Goal: Task Accomplishment & Management: Manage account settings

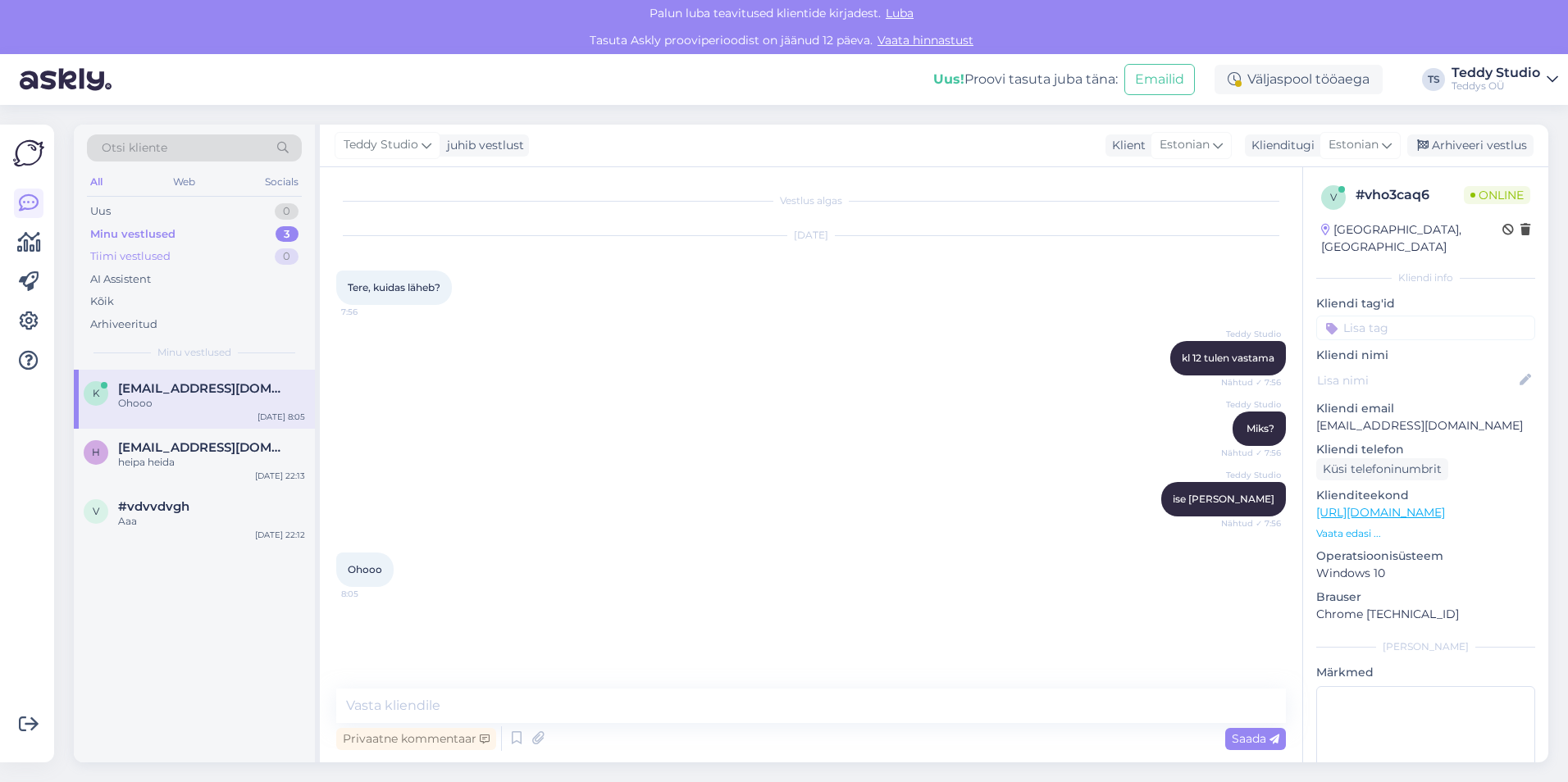
click at [188, 245] on div "Tiimi vestlused 0" at bounding box center [194, 256] width 215 height 23
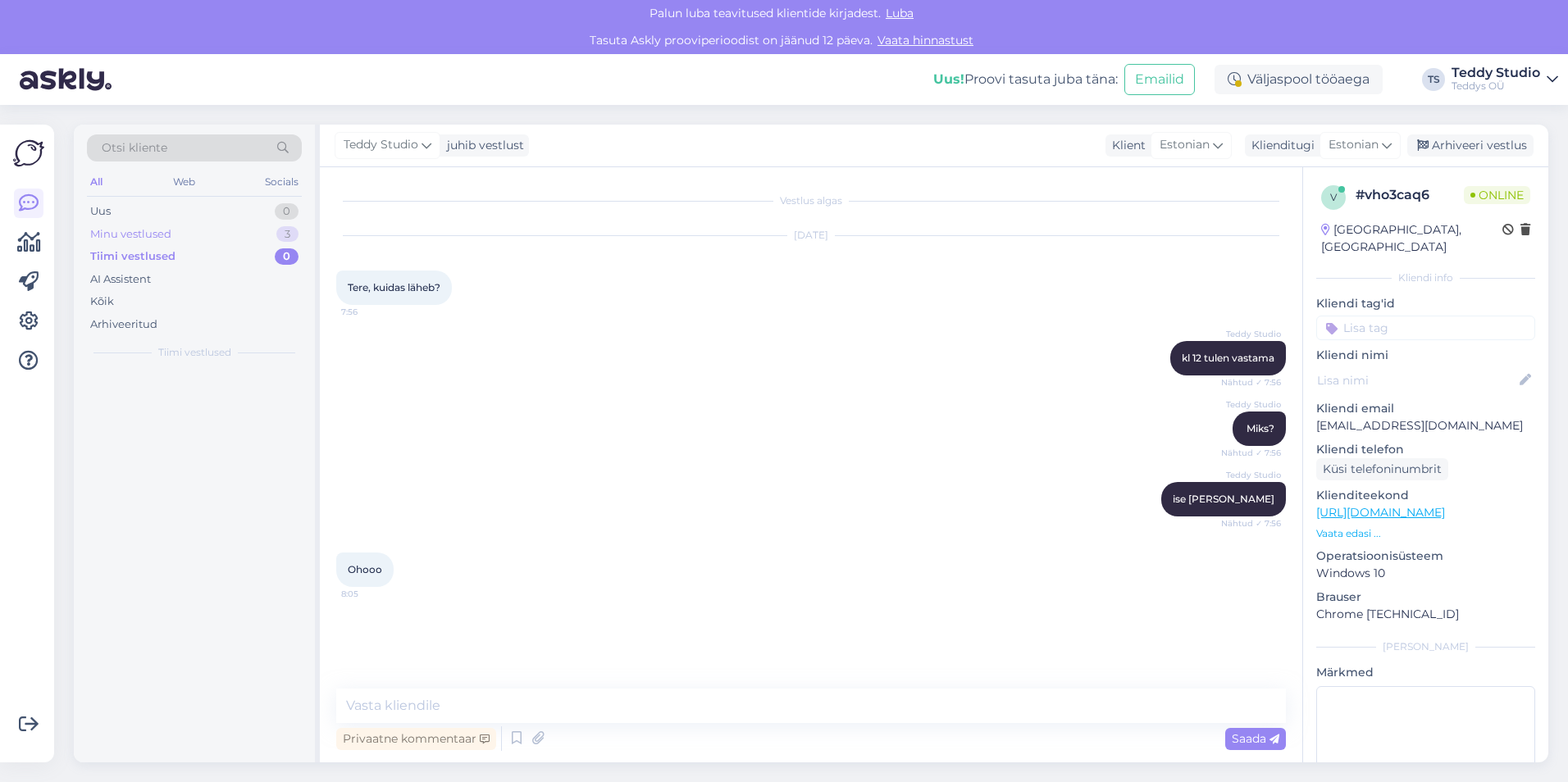
click at [187, 235] on div "Minu vestlused 3" at bounding box center [194, 234] width 215 height 23
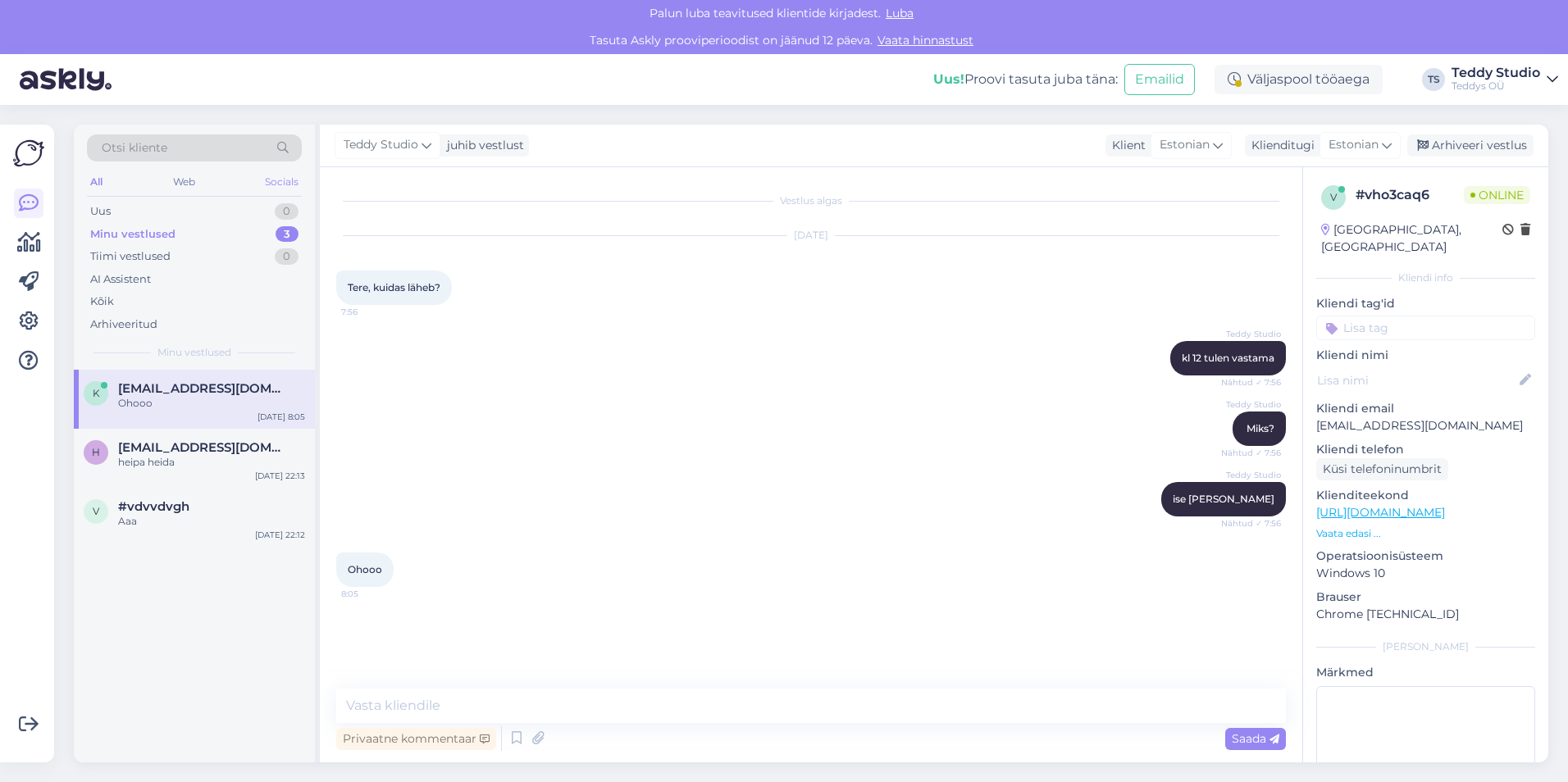
click at [276, 179] on div "Socials" at bounding box center [282, 181] width 41 height 21
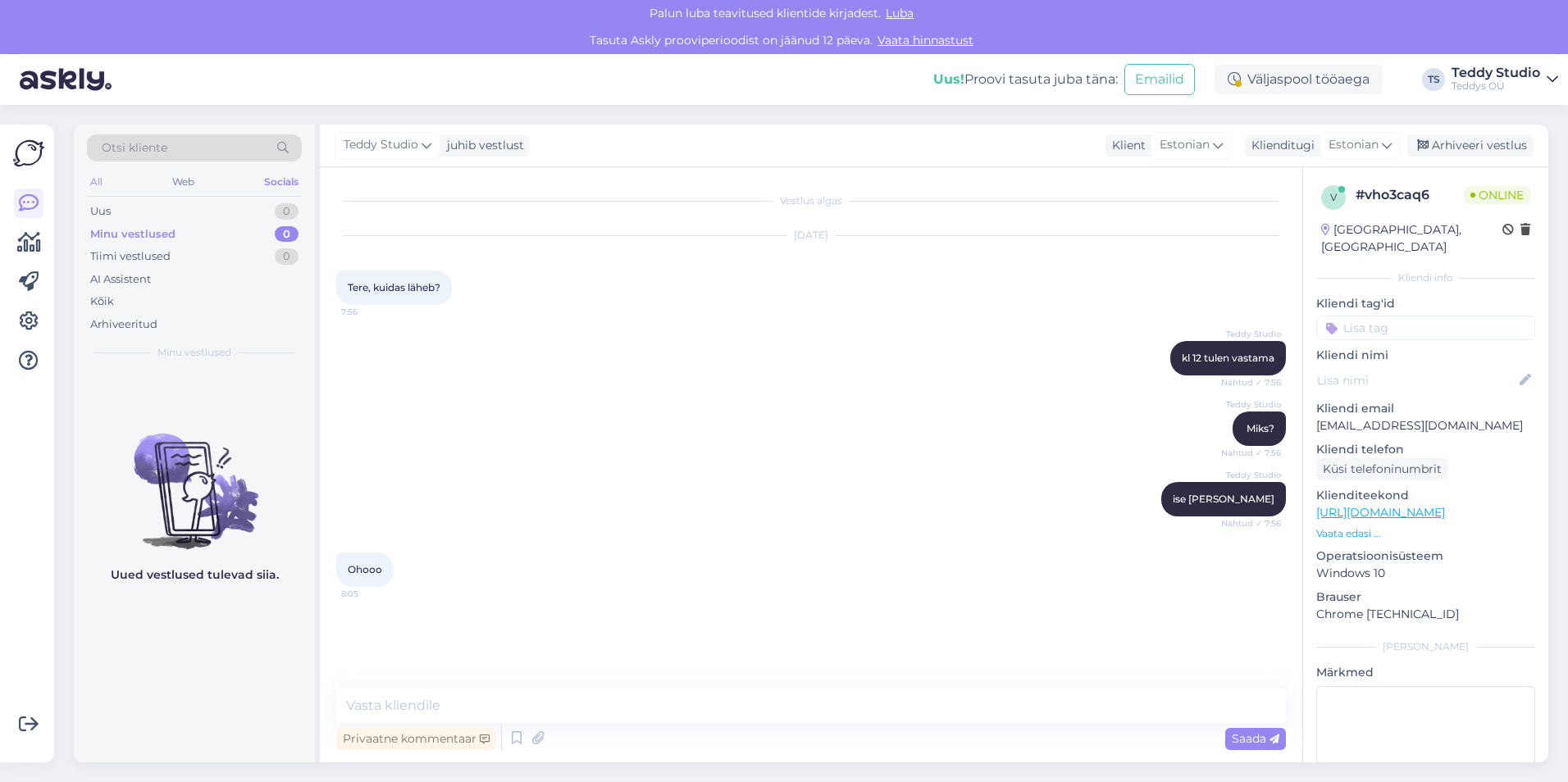
click at [96, 186] on div "All" at bounding box center [96, 181] width 19 height 21
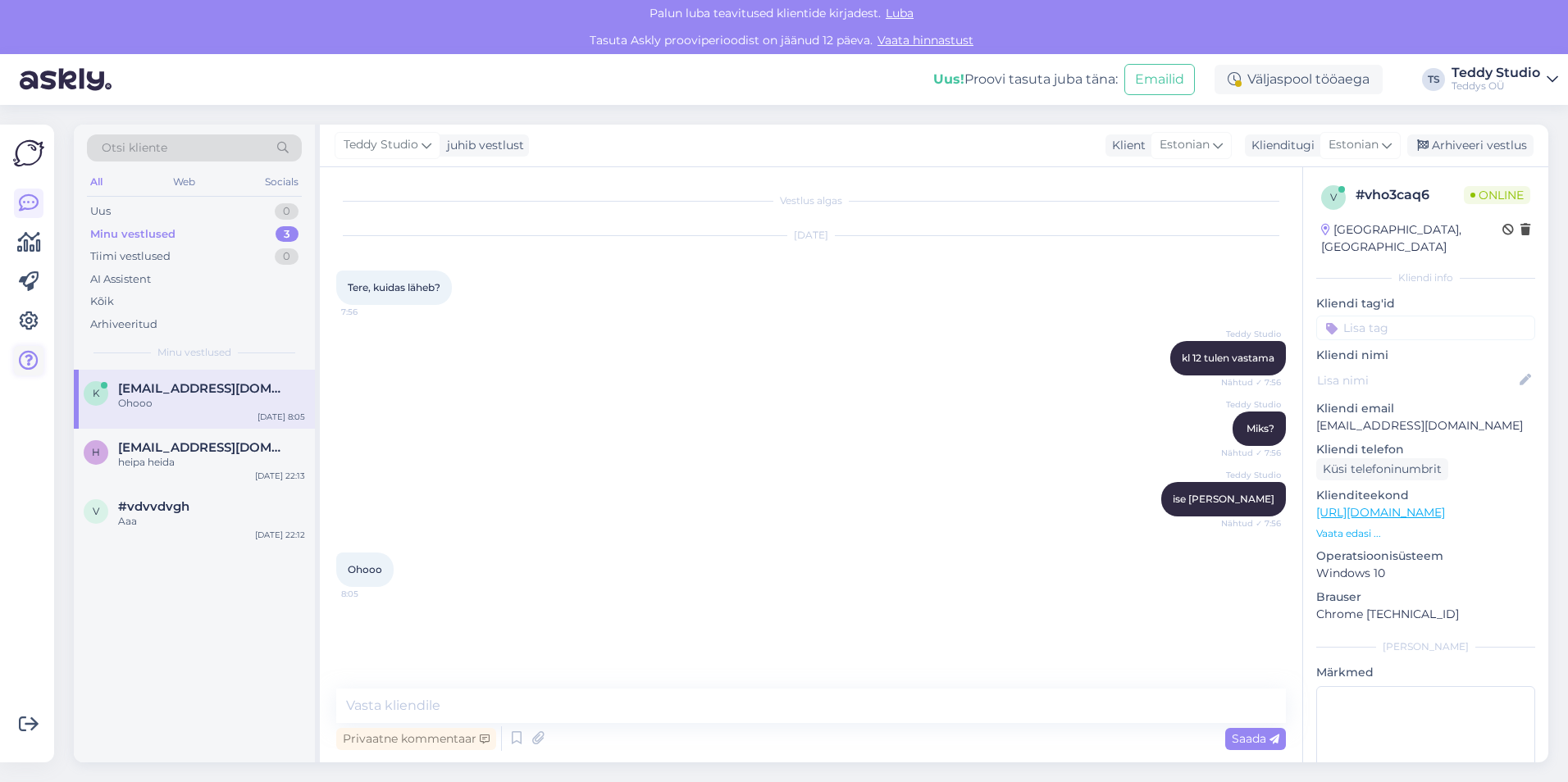
click at [19, 359] on icon at bounding box center [28, 360] width 19 height 19
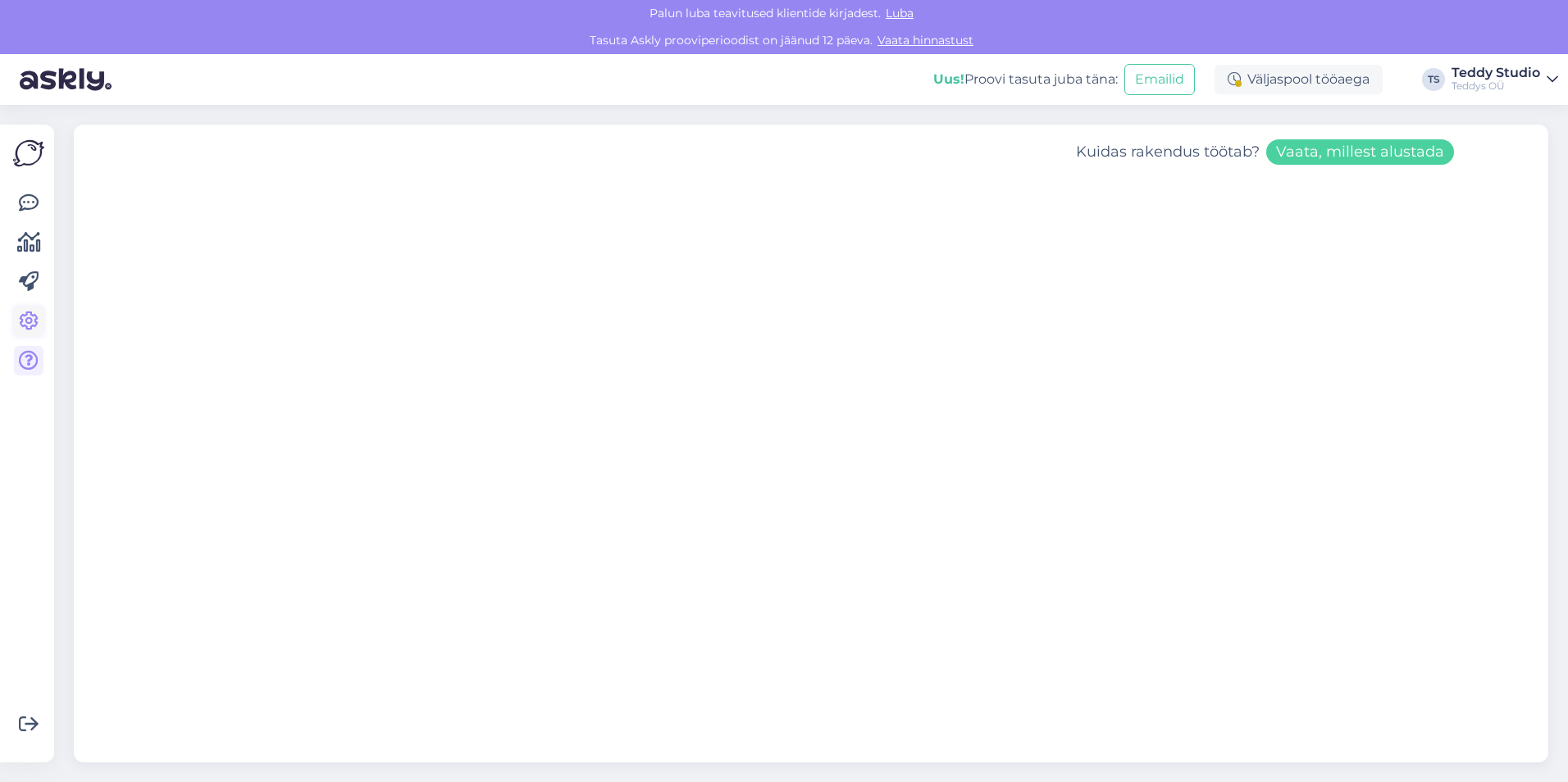
click at [40, 326] on link at bounding box center [29, 321] width 30 height 30
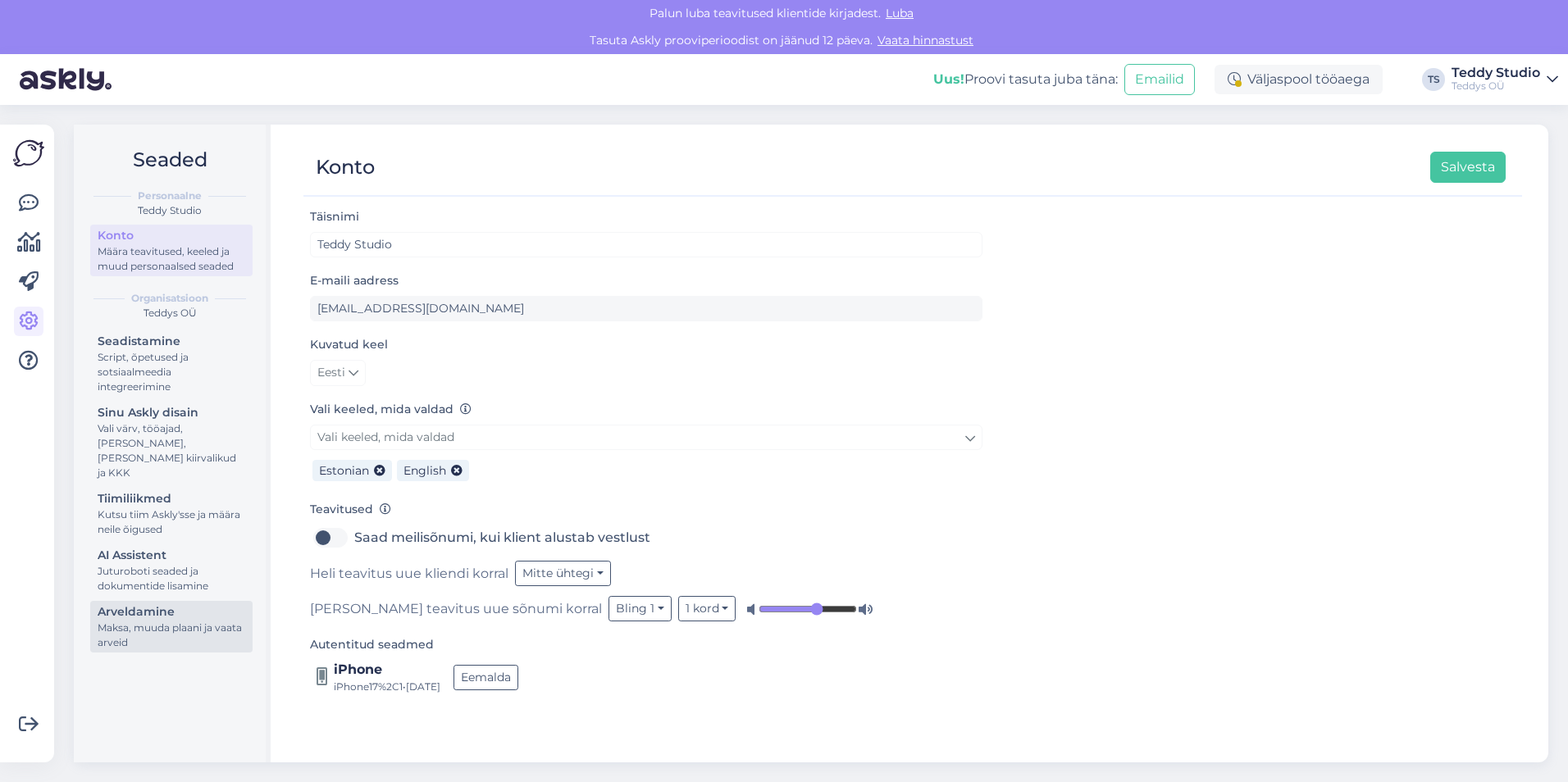
click at [170, 622] on div "Maksa, muuda plaani ja vaata arveid" at bounding box center [171, 635] width 148 height 30
